Goal: Information Seeking & Learning: Learn about a topic

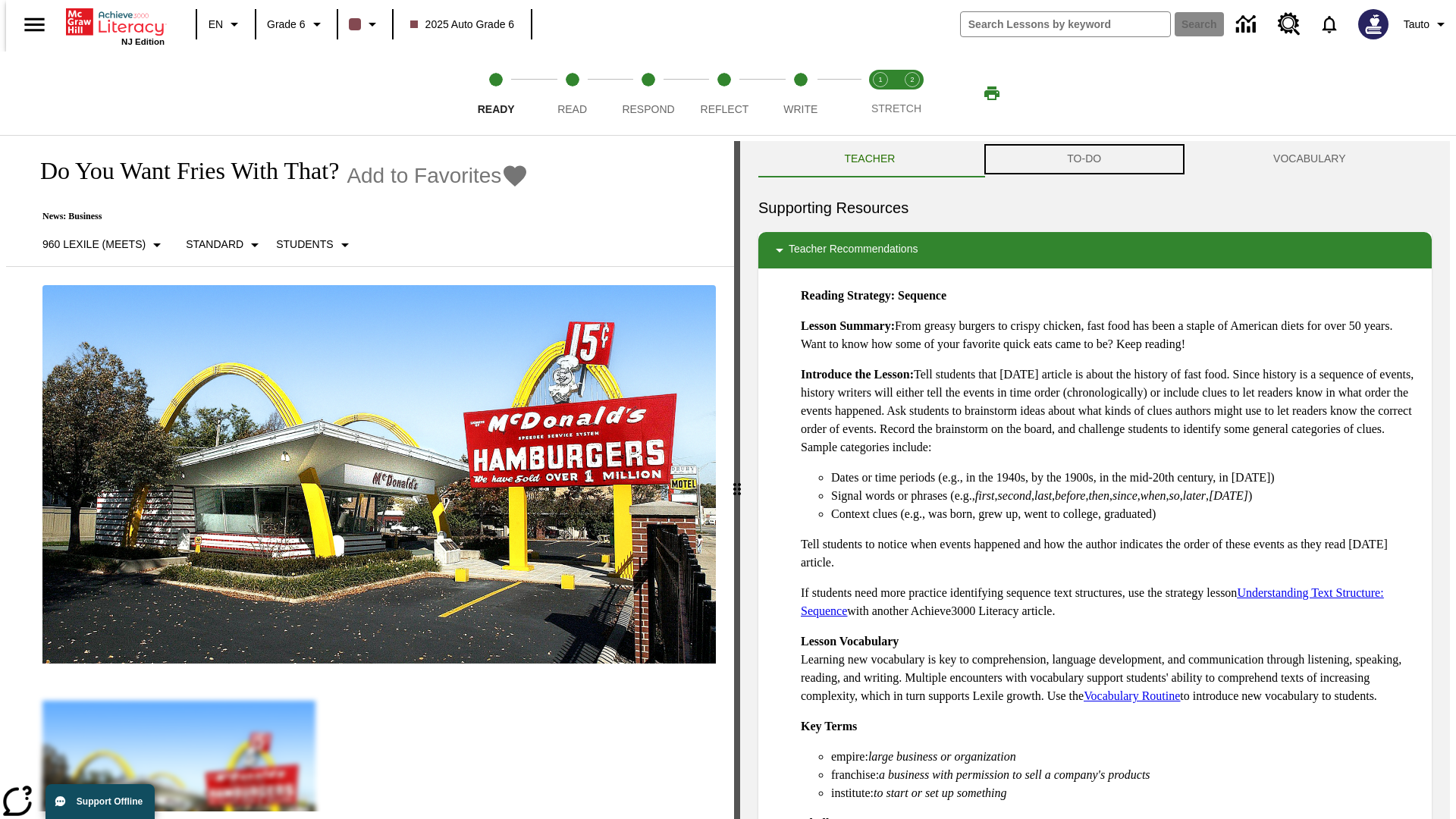
click at [1084, 160] on button "TO-DO" at bounding box center [1084, 160] width 206 height 37
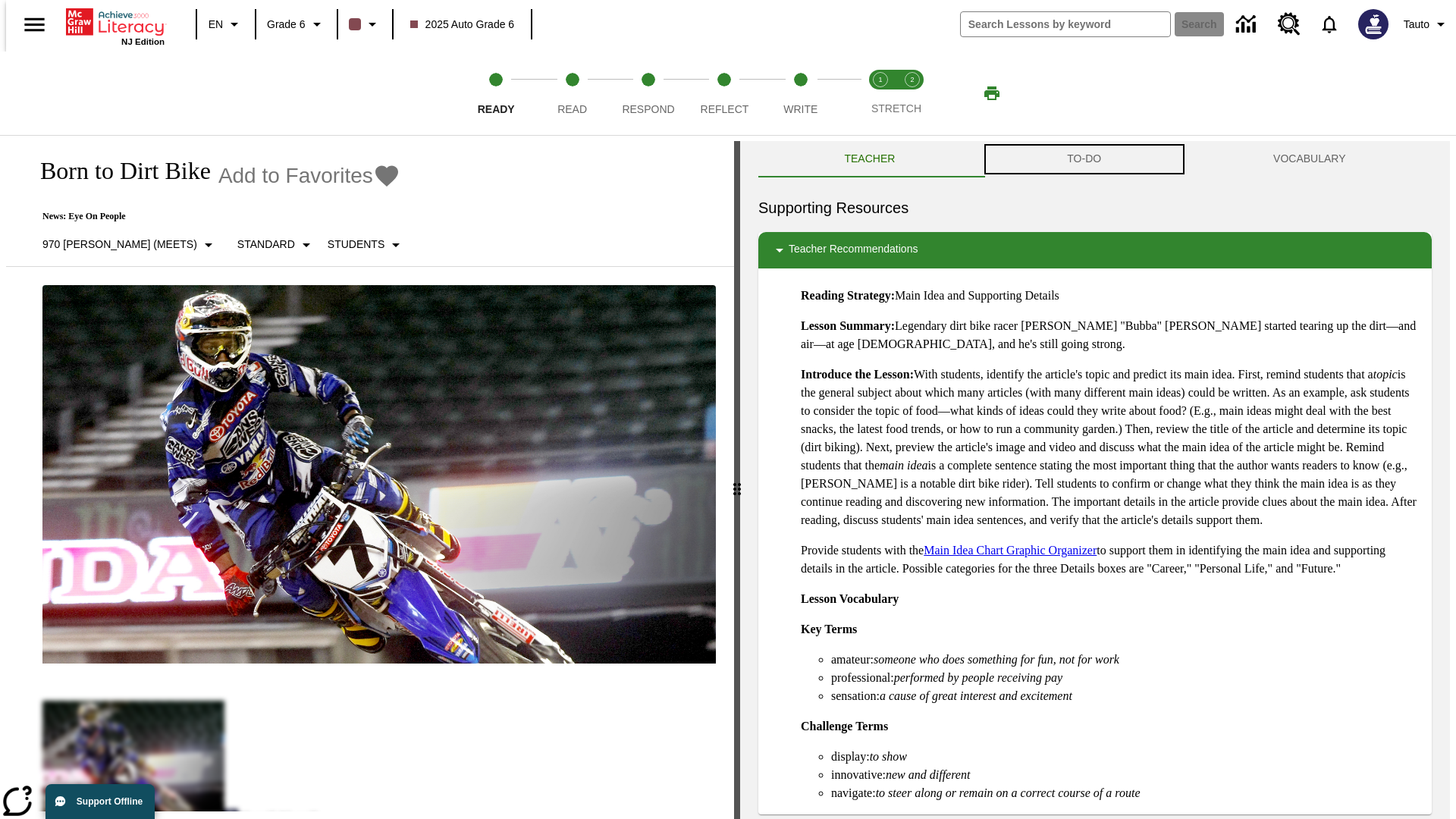
click at [1084, 160] on button "TO-DO" at bounding box center [1084, 160] width 206 height 37
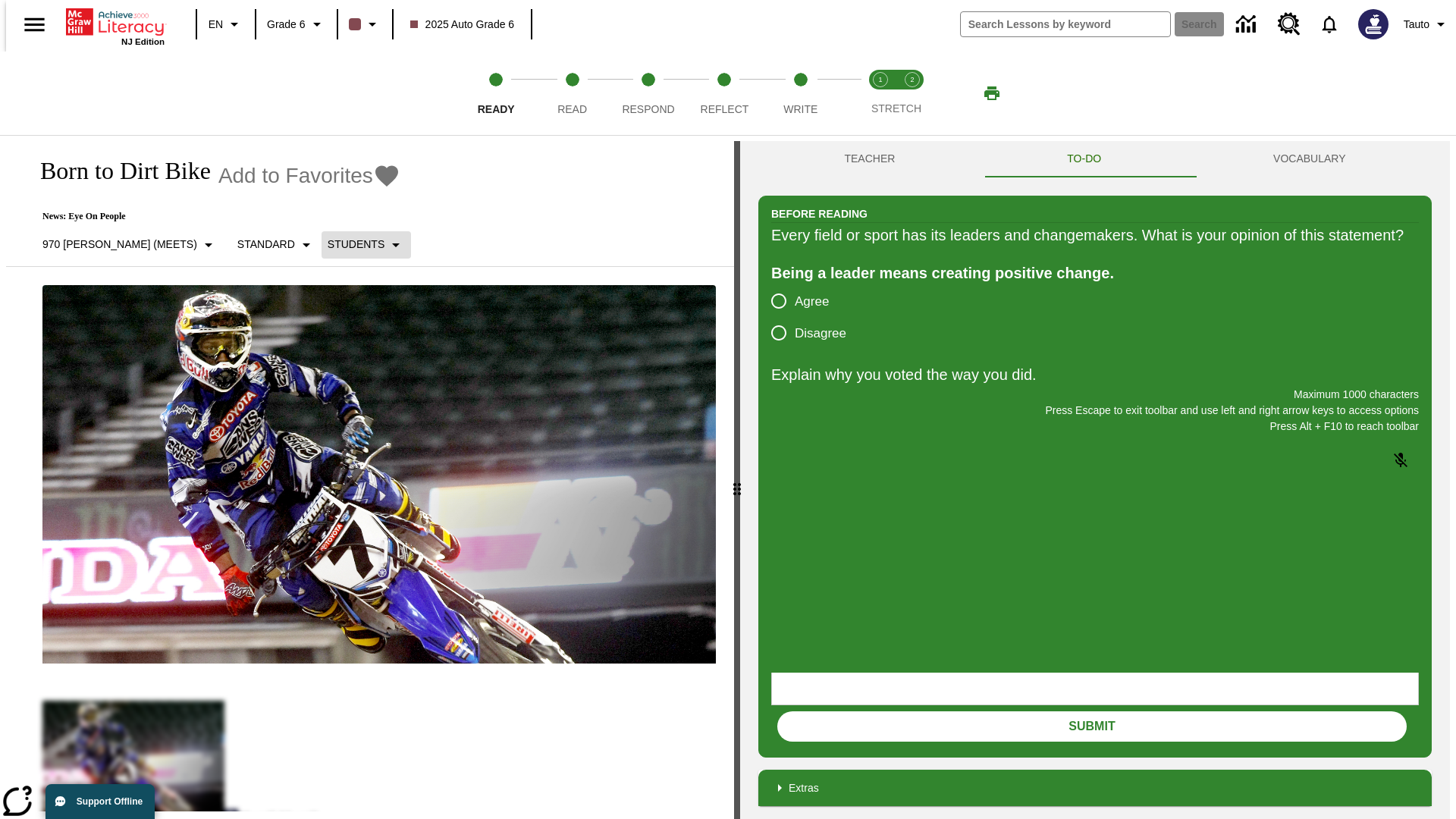
click at [328, 245] on p "Students" at bounding box center [356, 245] width 57 height 15
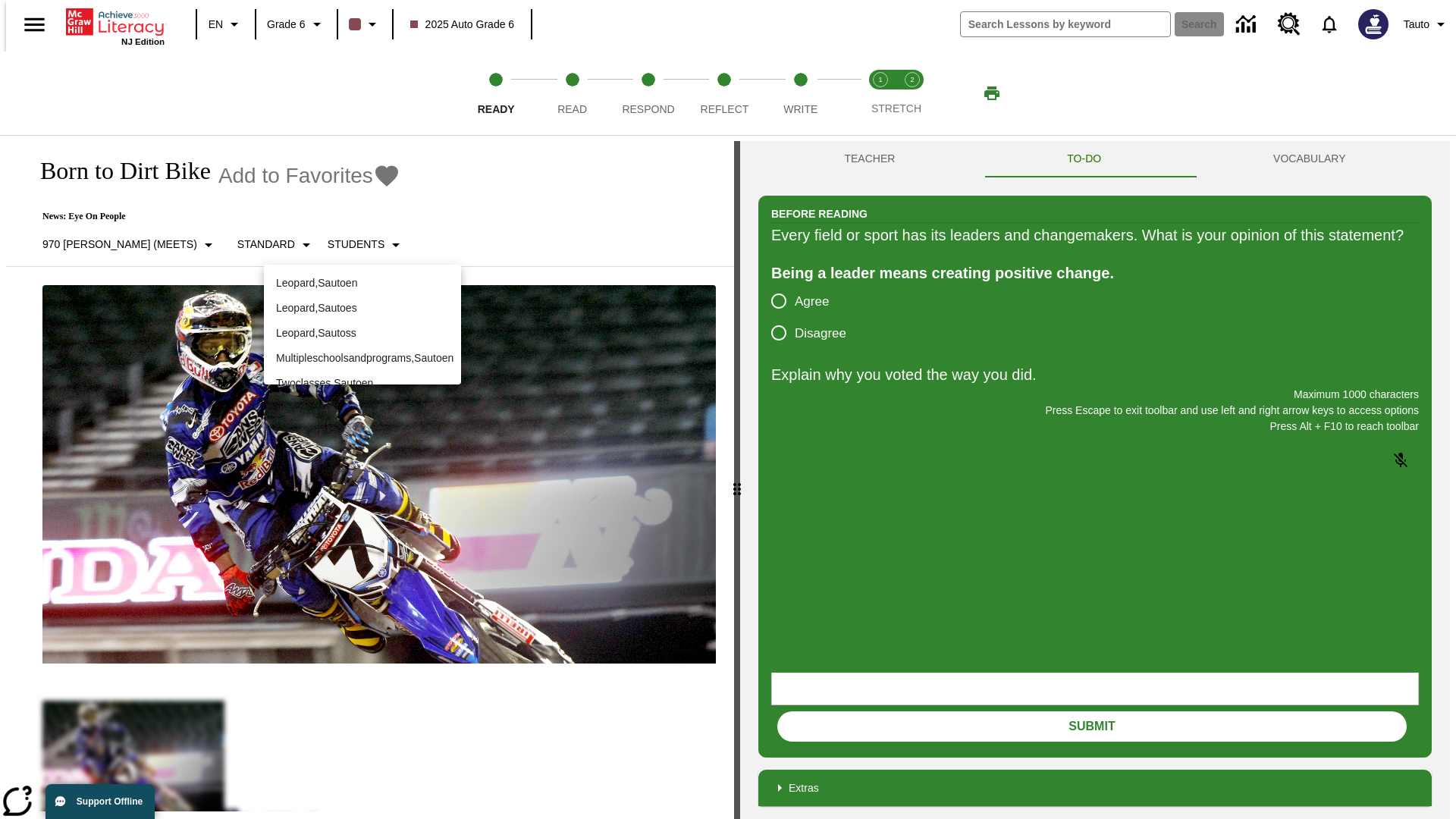
click at [728, 409] on div at bounding box center [728, 409] width 1456 height 819
